Goal: Transaction & Acquisition: Purchase product/service

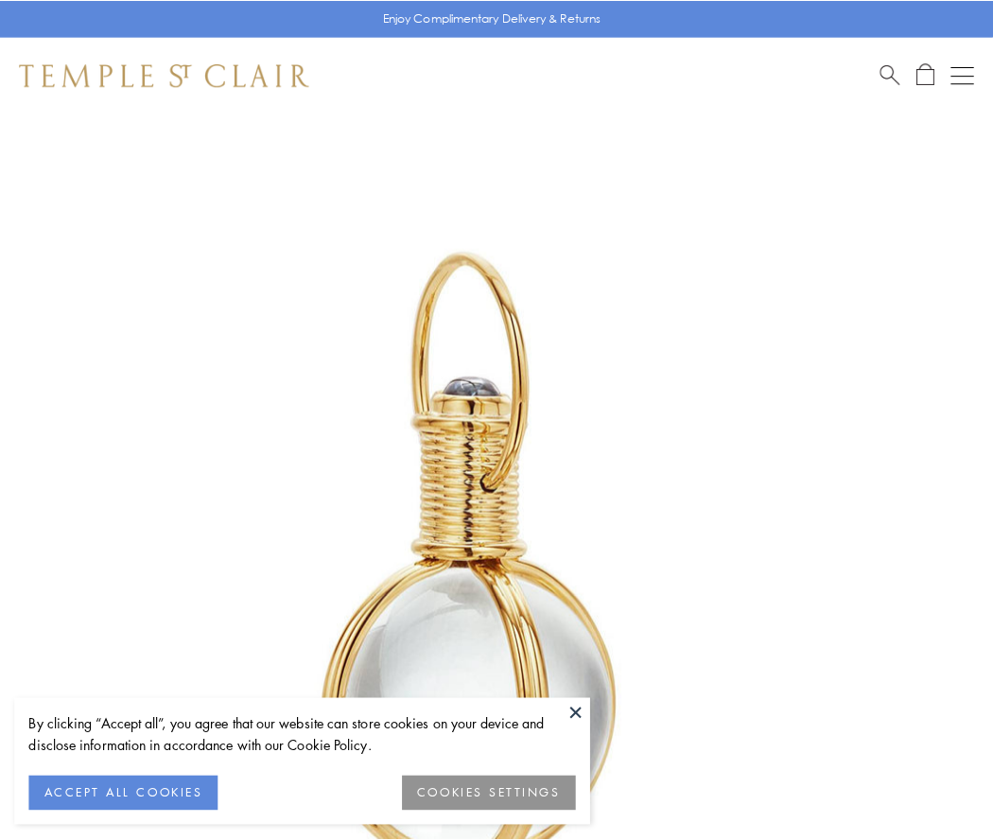
scroll to position [494, 0]
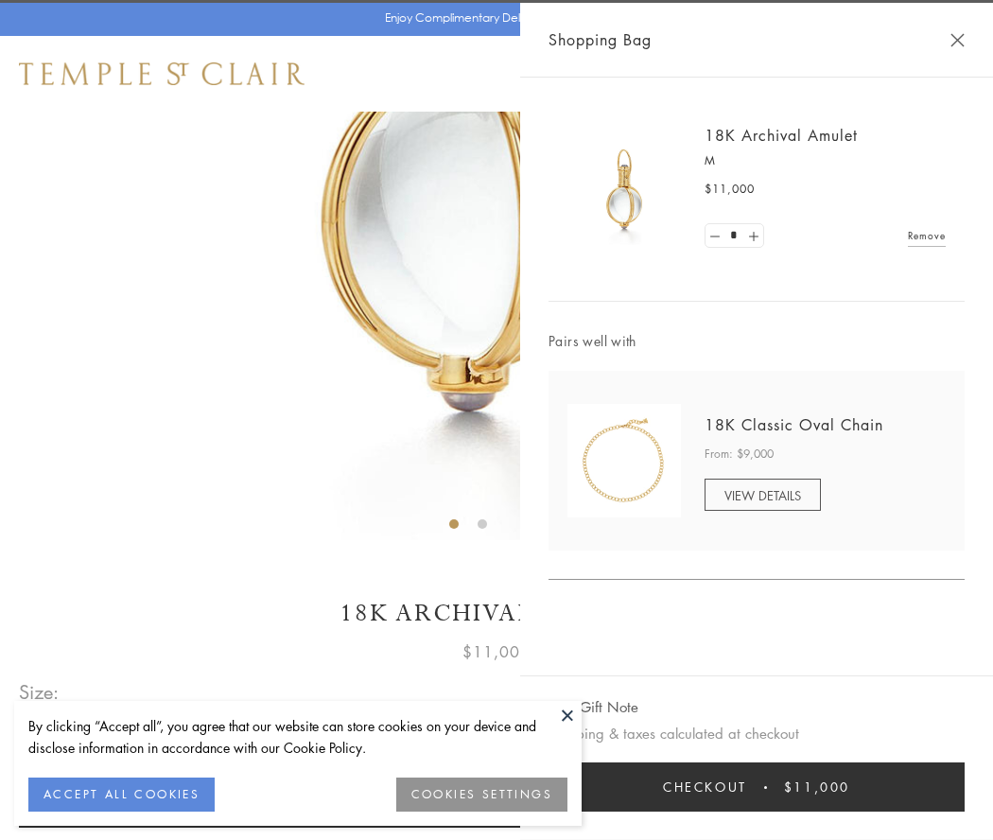
click at [757, 787] on button "Checkout $11,000" at bounding box center [757, 786] width 416 height 49
